Goal: Understand process/instructions

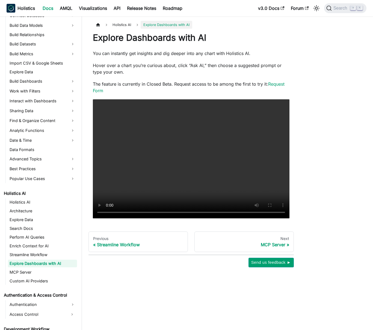
click at [126, 70] on p "Hover over a chart you’re curious about, click “Ask AI,” then choose a suggeste…" at bounding box center [191, 68] width 197 height 13
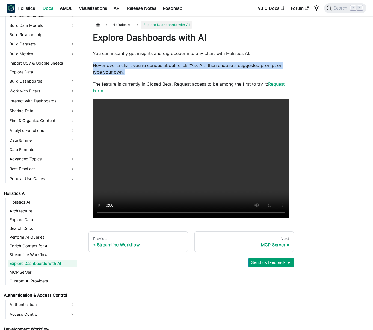
click at [126, 70] on p "Hover over a chart you’re curious about, click “Ask AI,” then choose a suggeste…" at bounding box center [191, 68] width 197 height 13
click at [133, 69] on p "Hover over a chart you’re curious about, click “Ask AI,” then choose a suggeste…" at bounding box center [191, 68] width 197 height 13
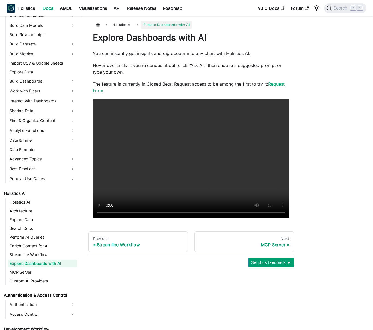
click at [133, 69] on p "Hover over a chart you’re curious about, click “Ask AI,” then choose a suggeste…" at bounding box center [191, 68] width 197 height 13
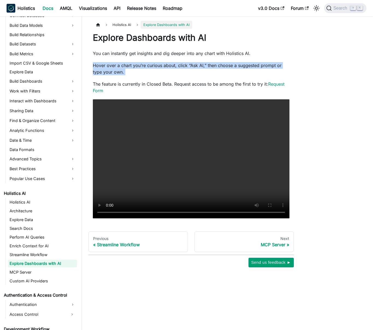
click at [133, 69] on p "Hover over a chart you’re curious about, click “Ask AI,” then choose a suggeste…" at bounding box center [191, 68] width 197 height 13
click at [139, 68] on p "Hover over a chart you’re curious about, click “Ask AI,” then choose a suggeste…" at bounding box center [191, 68] width 197 height 13
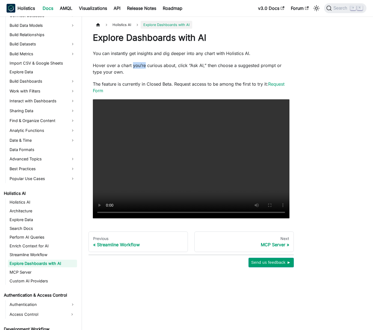
click at [139, 68] on p "Hover over a chart you’re curious about, click “Ask AI,” then choose a suggeste…" at bounding box center [191, 68] width 197 height 13
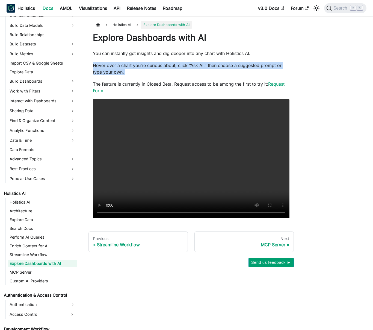
drag, startPoint x: 139, startPoint y: 68, endPoint x: 149, endPoint y: 66, distance: 10.0
click at [140, 68] on p "Hover over a chart you’re curious about, click “Ask AI,” then choose a suggeste…" at bounding box center [191, 68] width 197 height 13
click at [149, 66] on p "Hover over a chart you’re curious about, click “Ask AI,” then choose a suggeste…" at bounding box center [191, 68] width 197 height 13
